Goal: Task Accomplishment & Management: Manage account settings

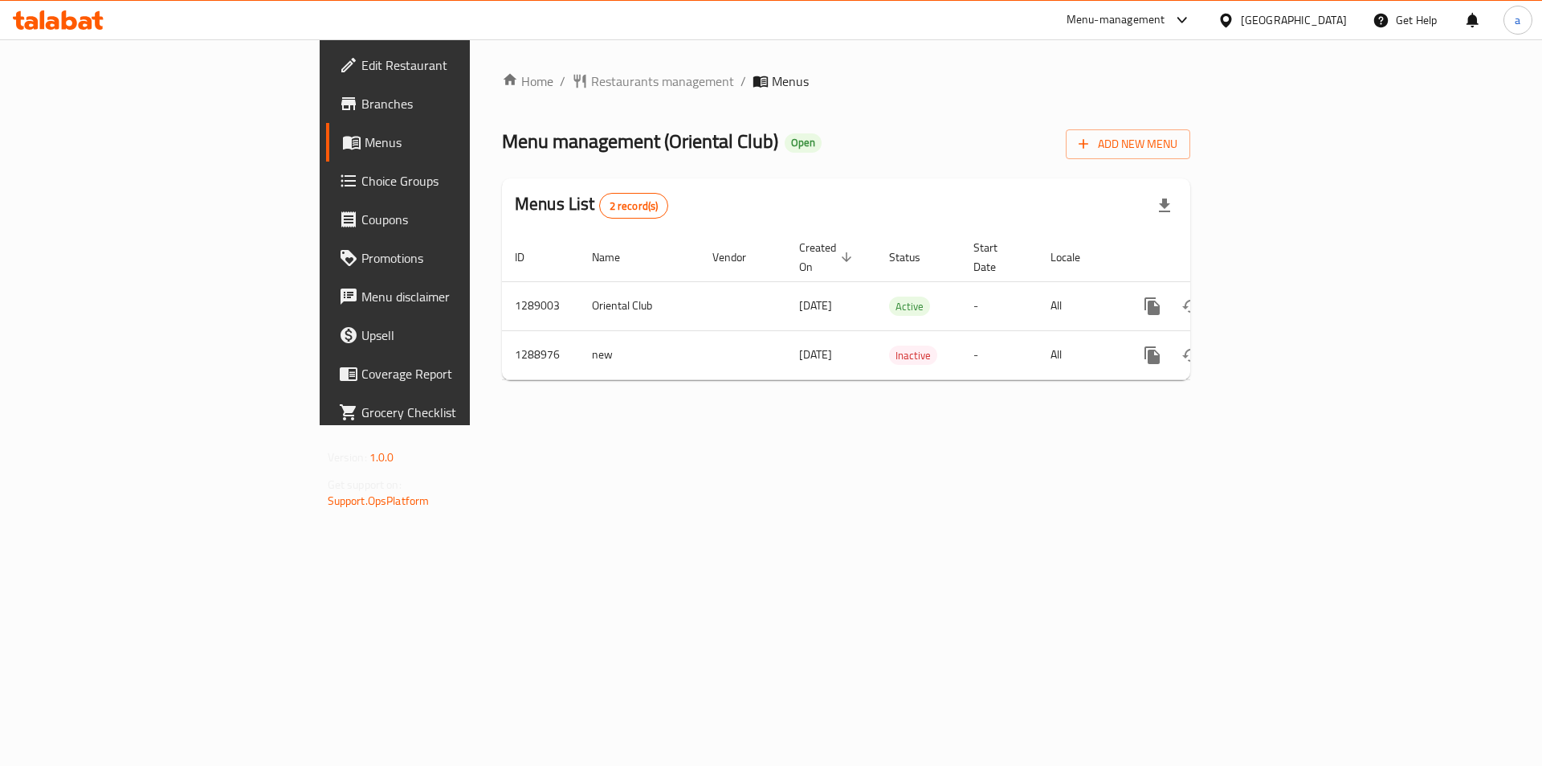
click at [362, 183] on span "Choice Groups" at bounding box center [463, 180] width 203 height 19
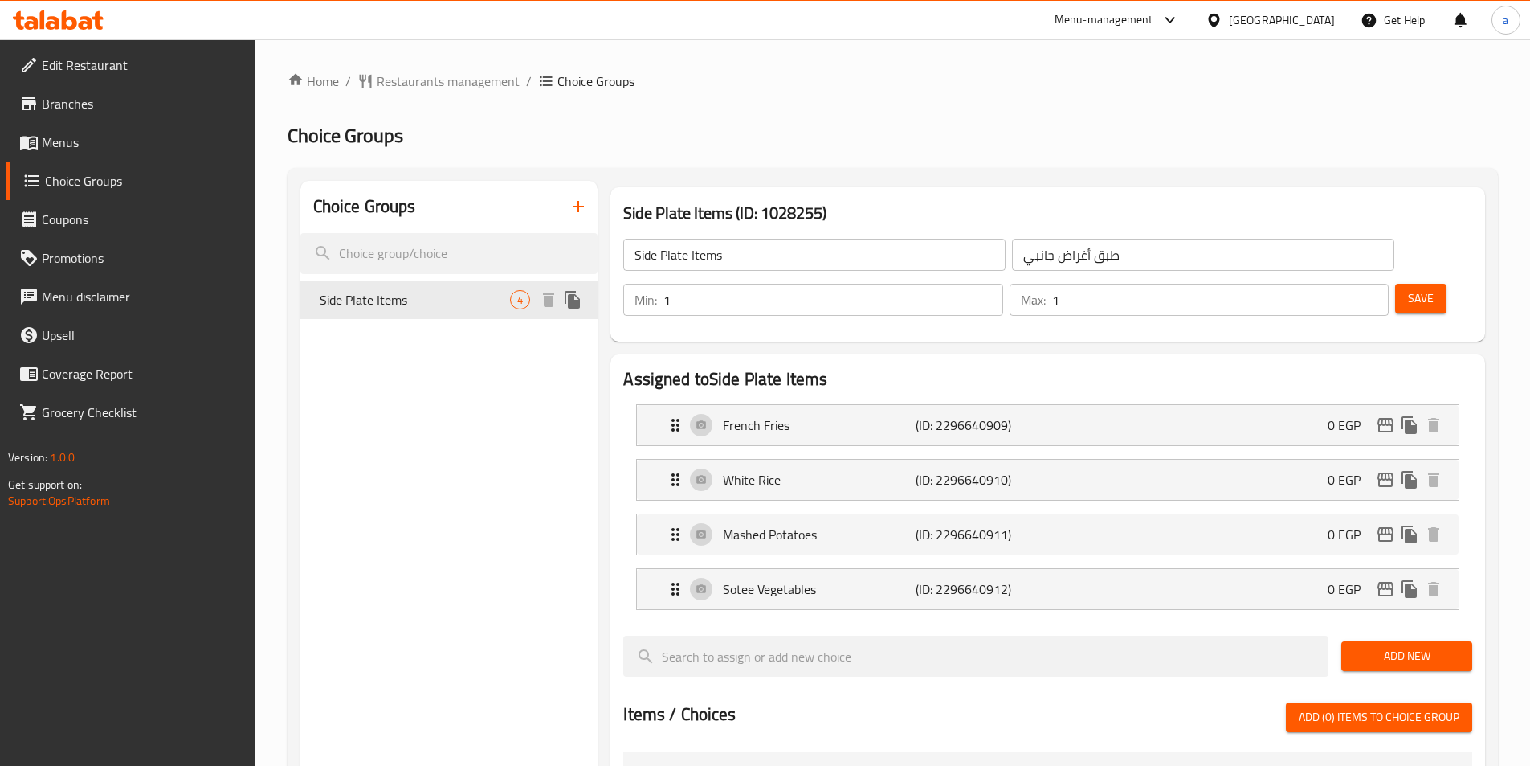
click at [443, 290] on span "Side Plate Items" at bounding box center [415, 299] width 191 height 19
click at [988, 114] on div "Home / Restaurants management / Choice Groups Choice Groups Choice Groups Side …" at bounding box center [893, 710] width 1211 height 1277
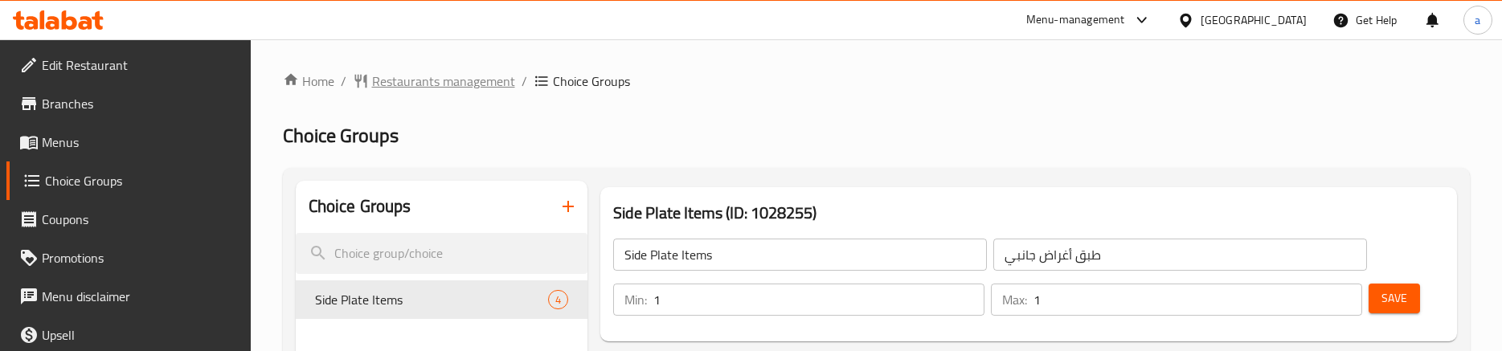
click at [424, 88] on span "Restaurants management" at bounding box center [443, 81] width 143 height 19
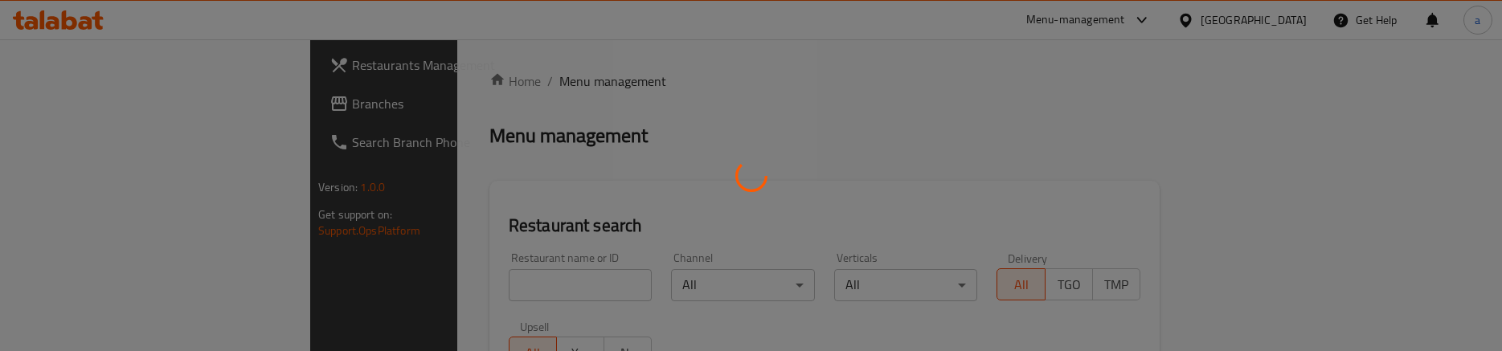
click at [137, 103] on div at bounding box center [751, 175] width 1502 height 351
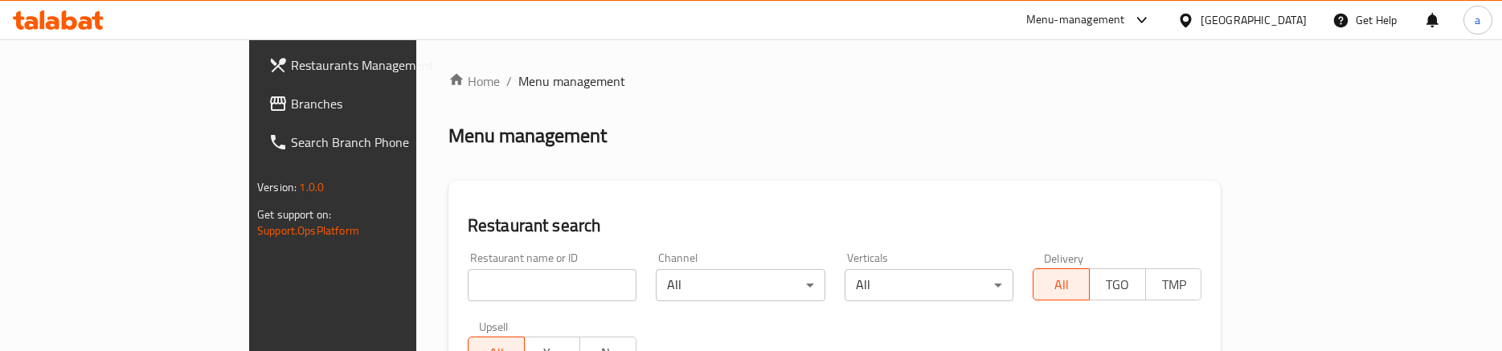
click at [291, 103] on span "Branches" at bounding box center [389, 103] width 196 height 19
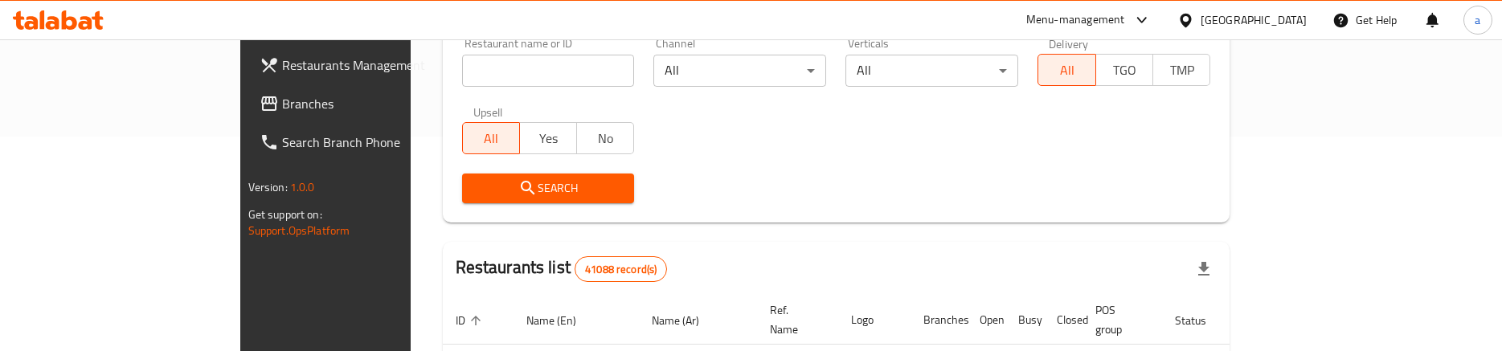
scroll to position [428, 0]
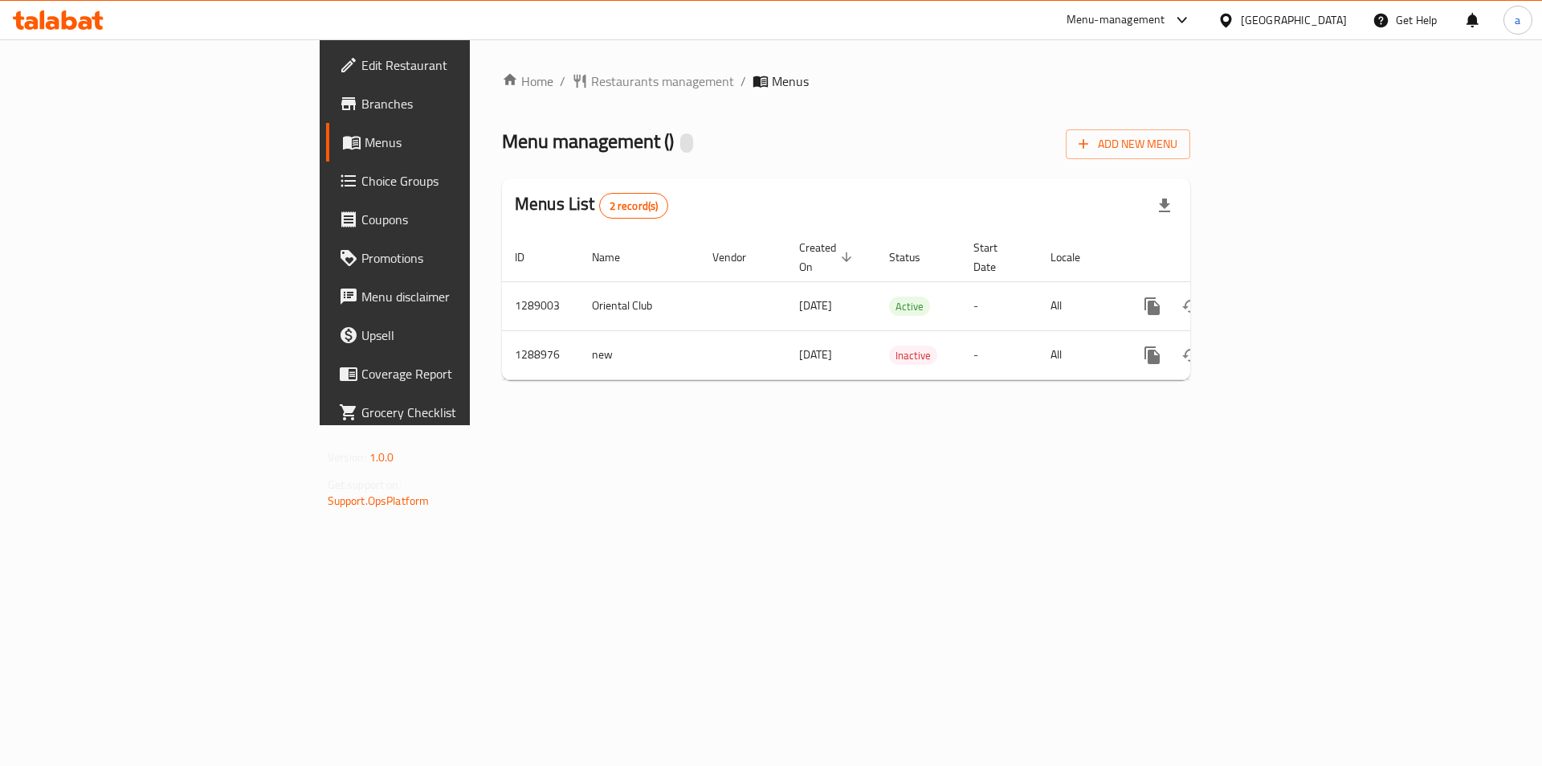
click at [326, 190] on link "Choice Groups" at bounding box center [451, 180] width 251 height 39
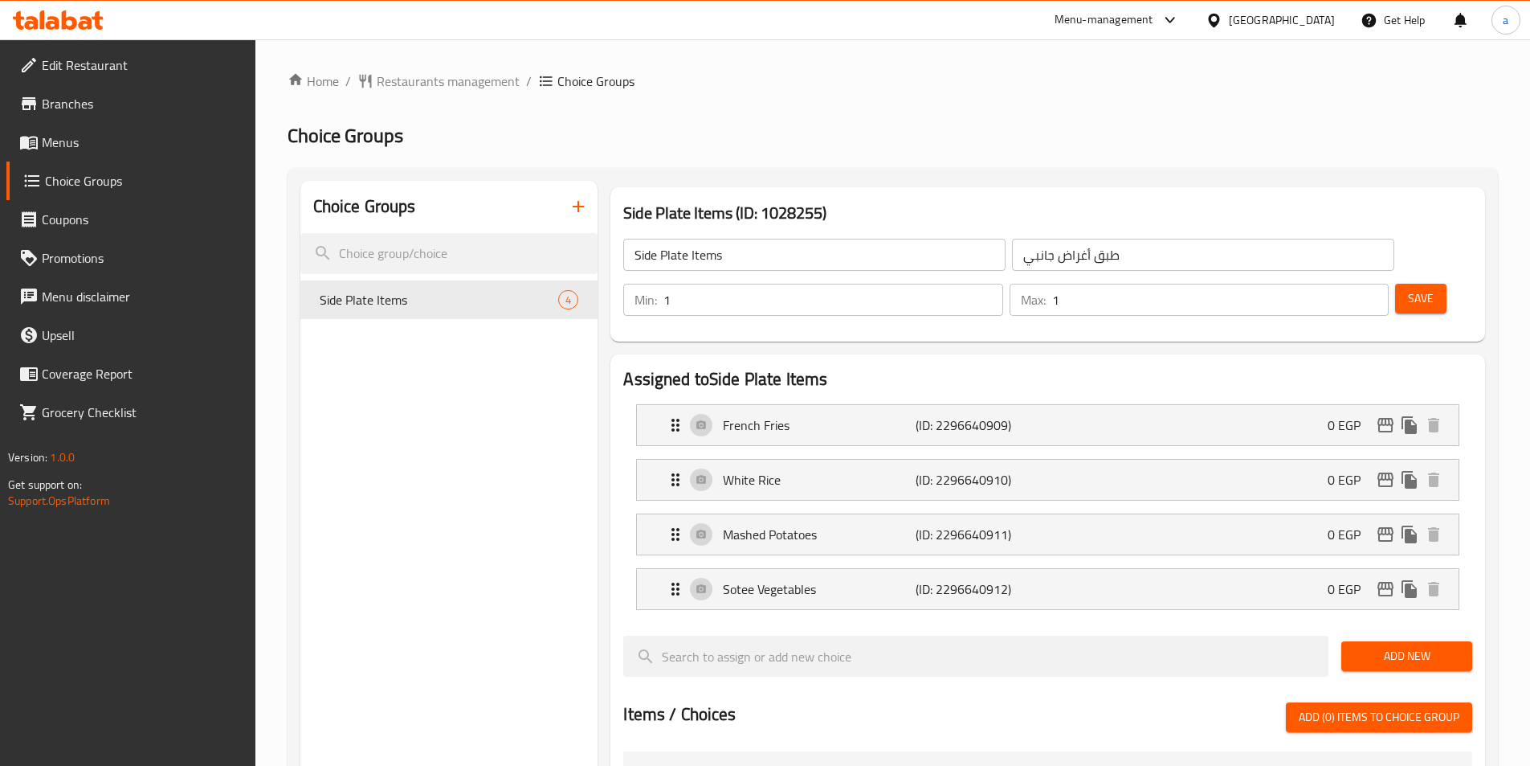
click at [878, 126] on h2 "Choice Groups" at bounding box center [893, 136] width 1211 height 26
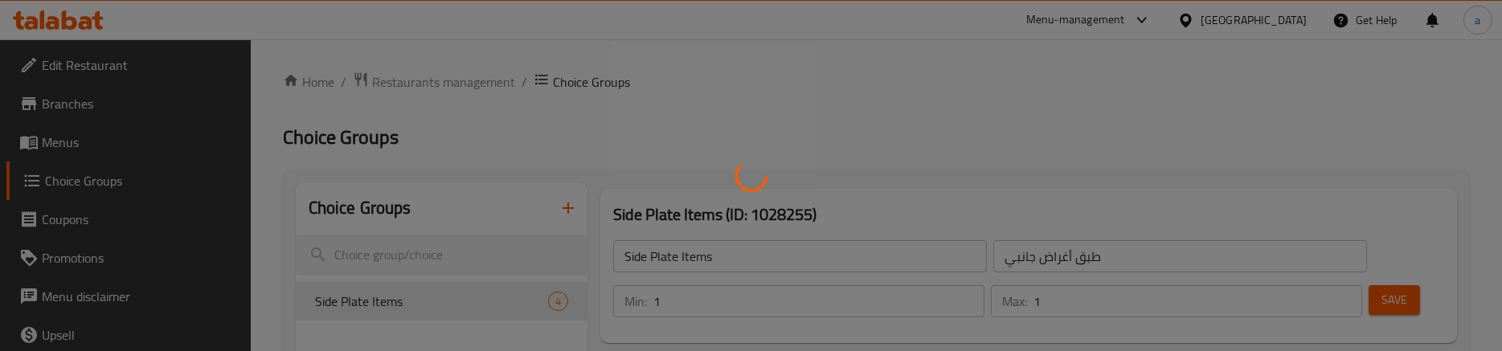
scroll to position [321, 0]
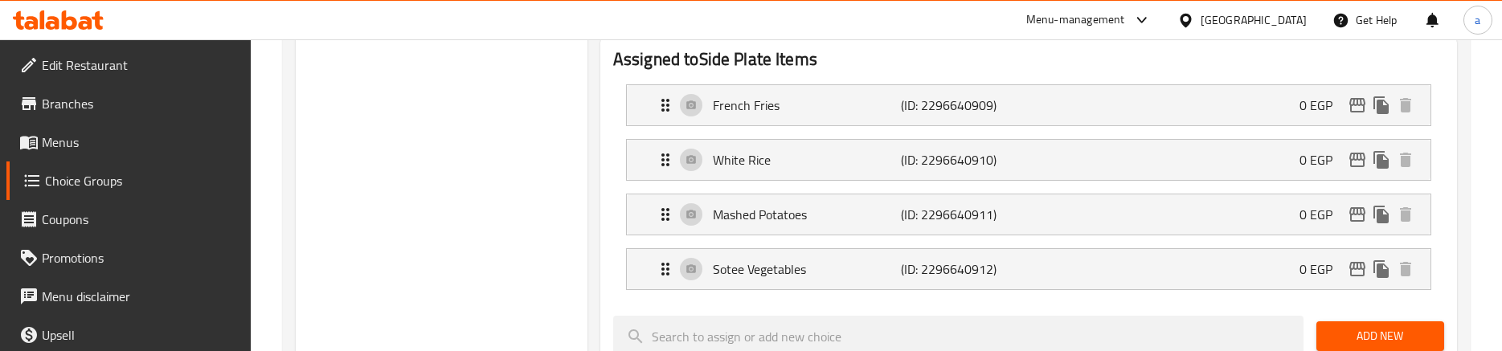
click at [829, 54] on h2 "Assigned to Side Plate Items" at bounding box center [1028, 59] width 831 height 24
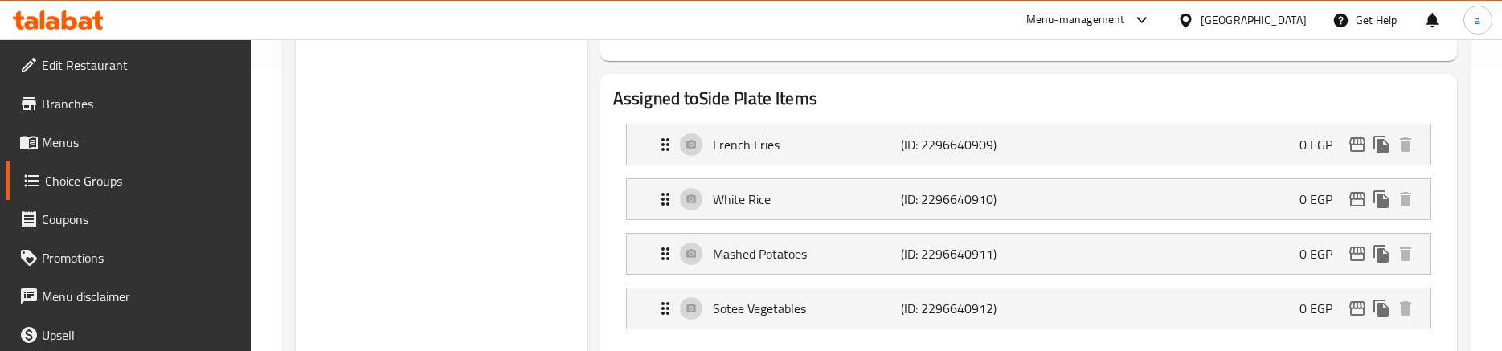
scroll to position [0, 0]
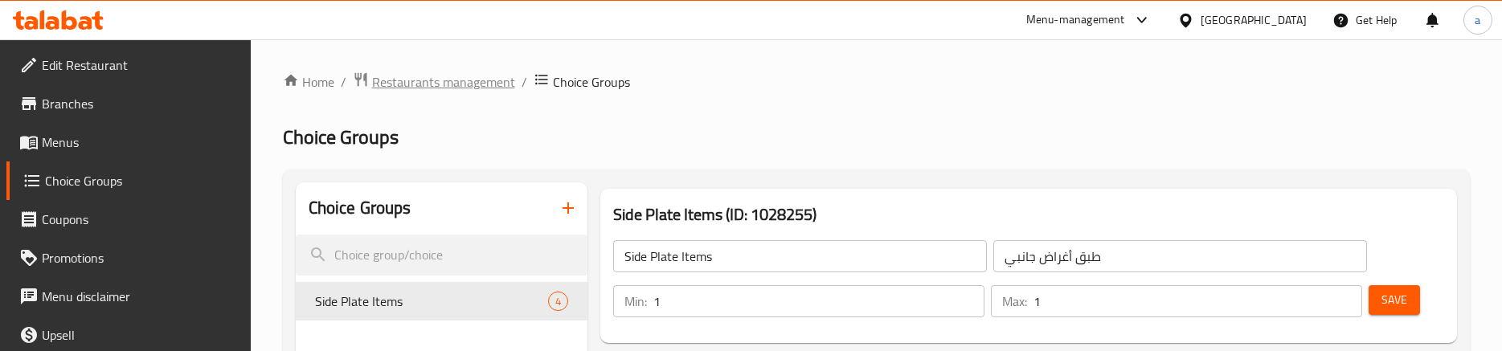
click at [427, 88] on span "Restaurants management" at bounding box center [443, 81] width 143 height 19
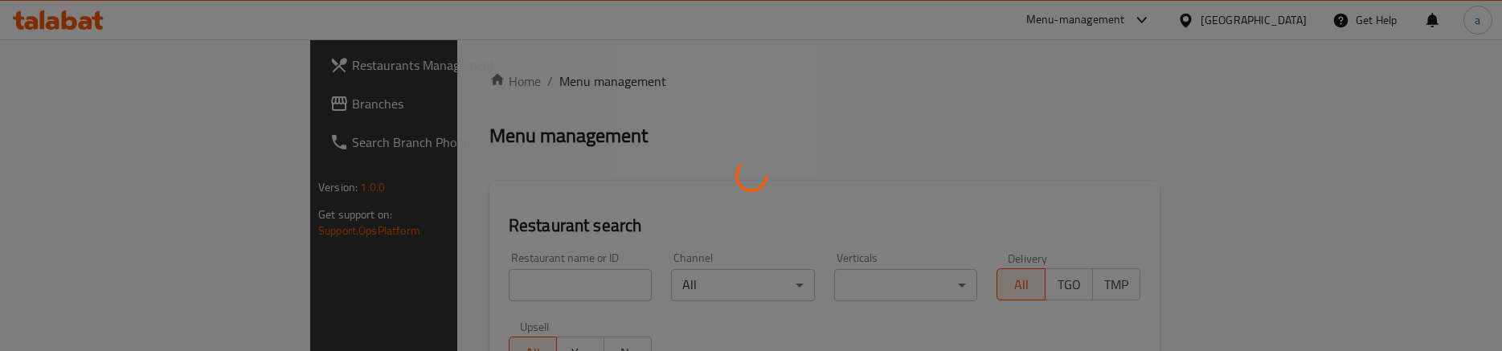
click at [110, 112] on div at bounding box center [751, 175] width 1502 height 351
click at [110, 110] on div at bounding box center [751, 175] width 1502 height 351
click at [112, 108] on div at bounding box center [751, 175] width 1502 height 351
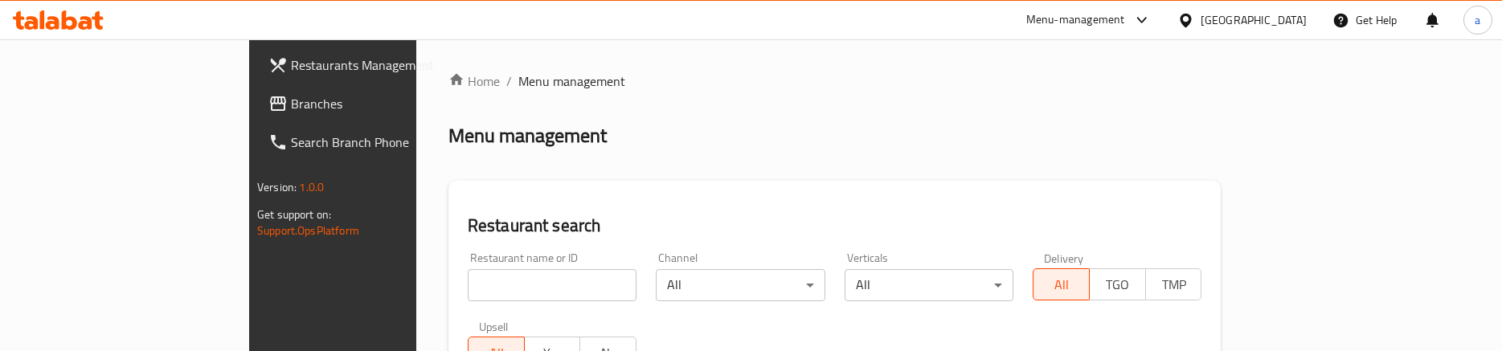
click at [291, 108] on span "Branches" at bounding box center [389, 103] width 196 height 19
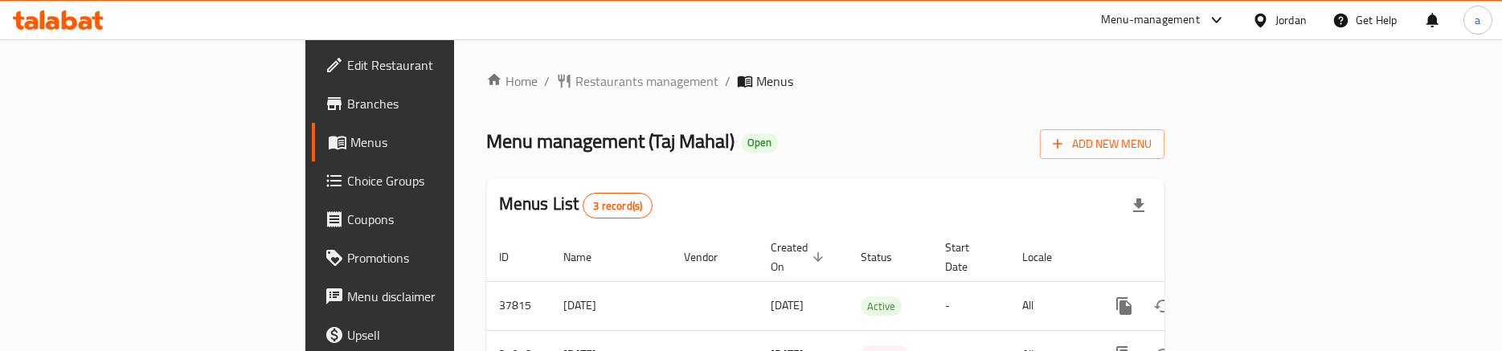
click at [347, 190] on span "Choice Groups" at bounding box center [445, 180] width 196 height 19
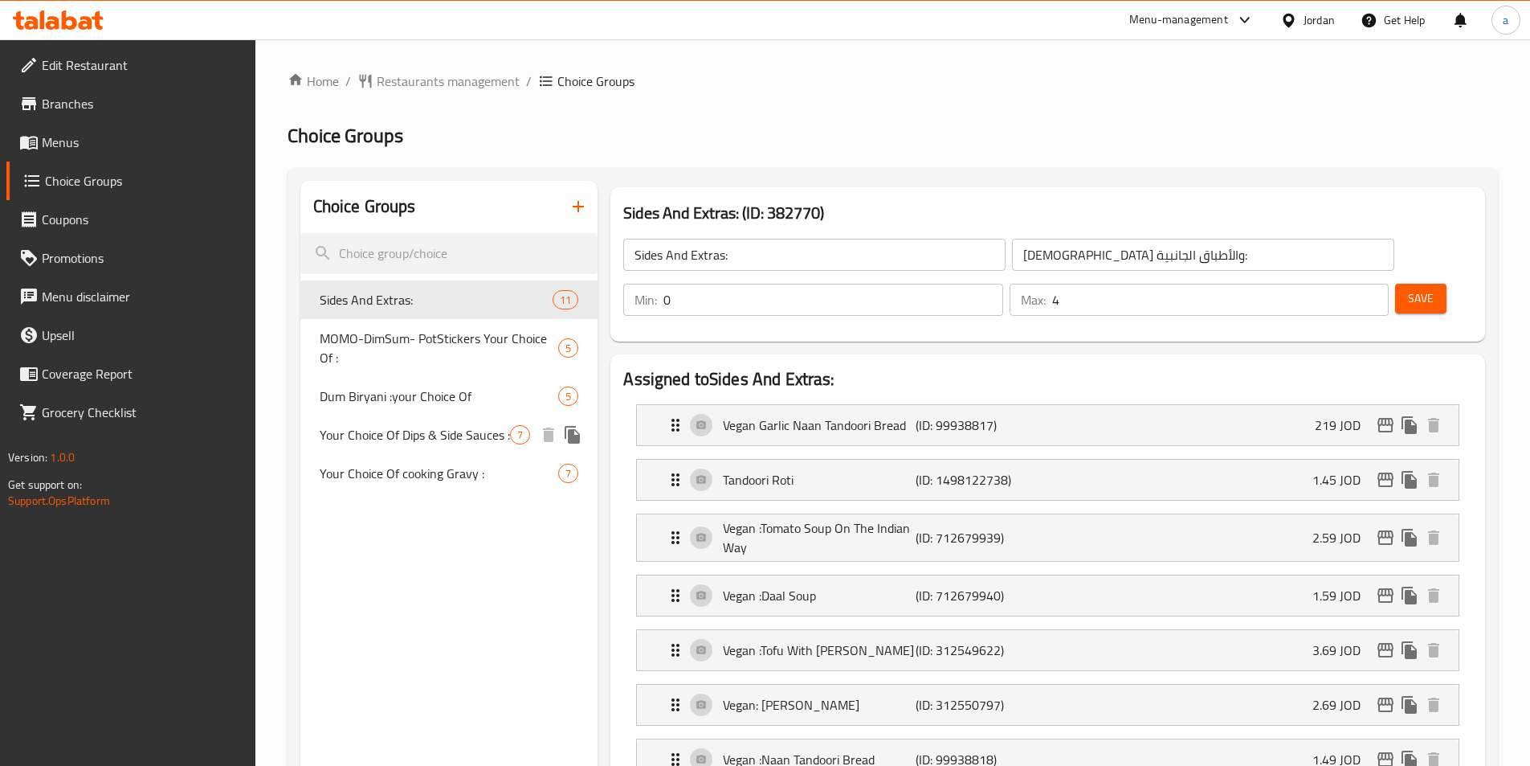
click at [380, 350] on span "Your Choice Of Dips & Side Sauces :" at bounding box center [415, 434] width 191 height 19
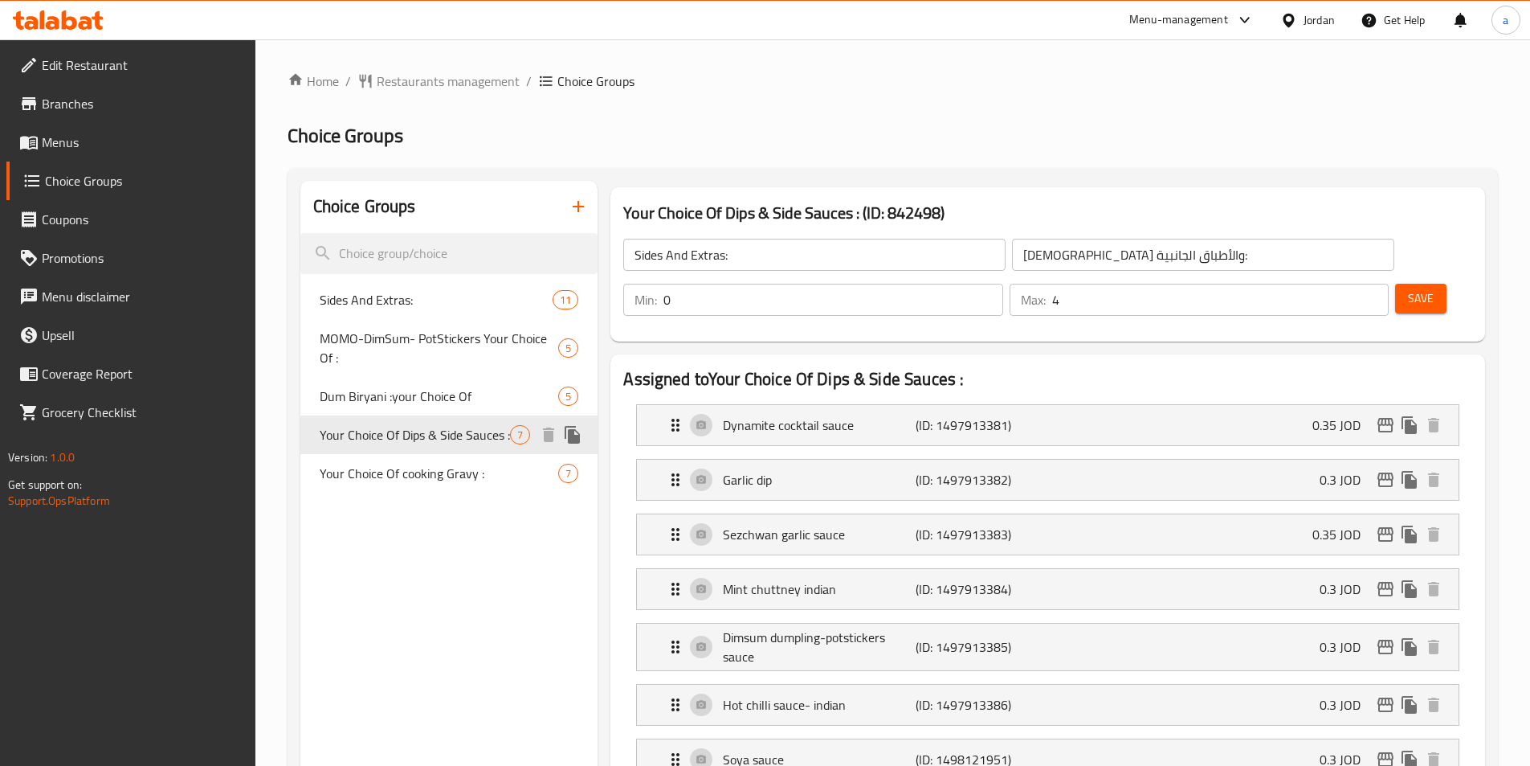
type input "Your Choice Of Dips & Side Sauces :"
type input "اختيارك من الصوصات الجانبية والديب :"
type input "6"
click at [899, 82] on ol "Home / Restaurants management / Choice Groups" at bounding box center [893, 81] width 1211 height 19
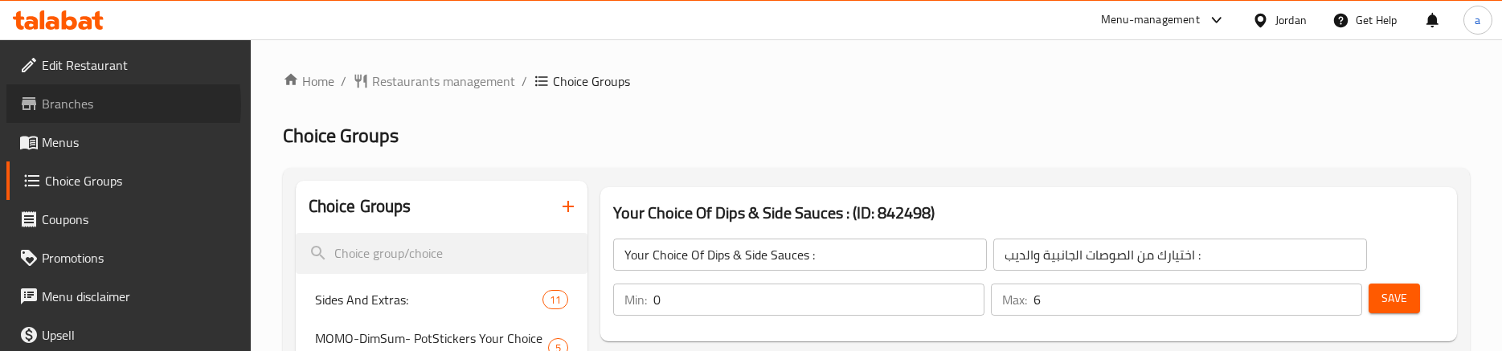
click at [88, 104] on span "Branches" at bounding box center [140, 103] width 196 height 19
